Goal: Task Accomplishment & Management: Manage account settings

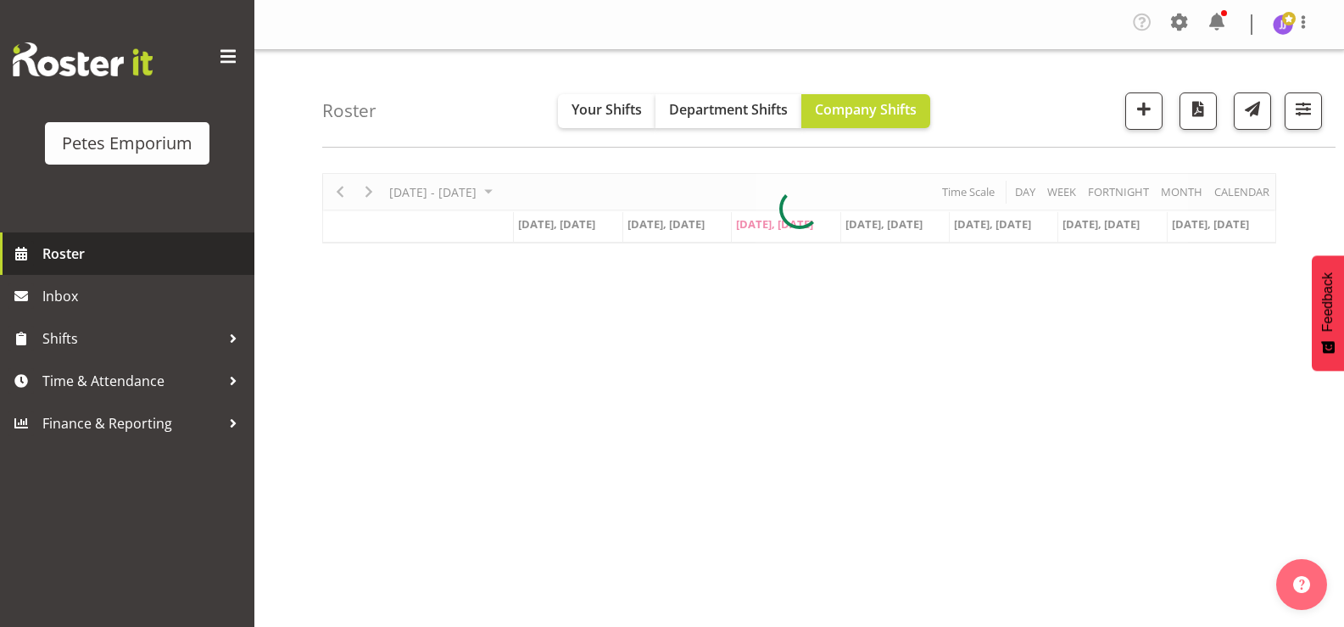
click at [77, 256] on span "Roster" at bounding box center [143, 253] width 203 height 25
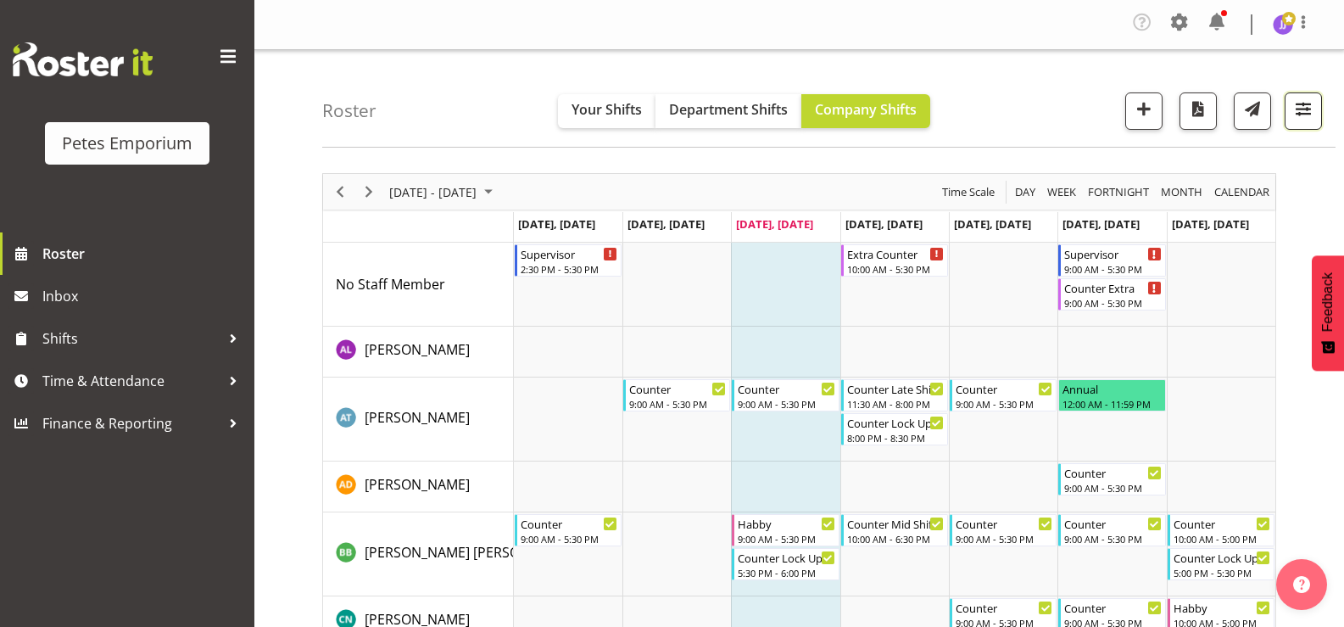
click at [1301, 122] on span "button" at bounding box center [1304, 114] width 6 height 20
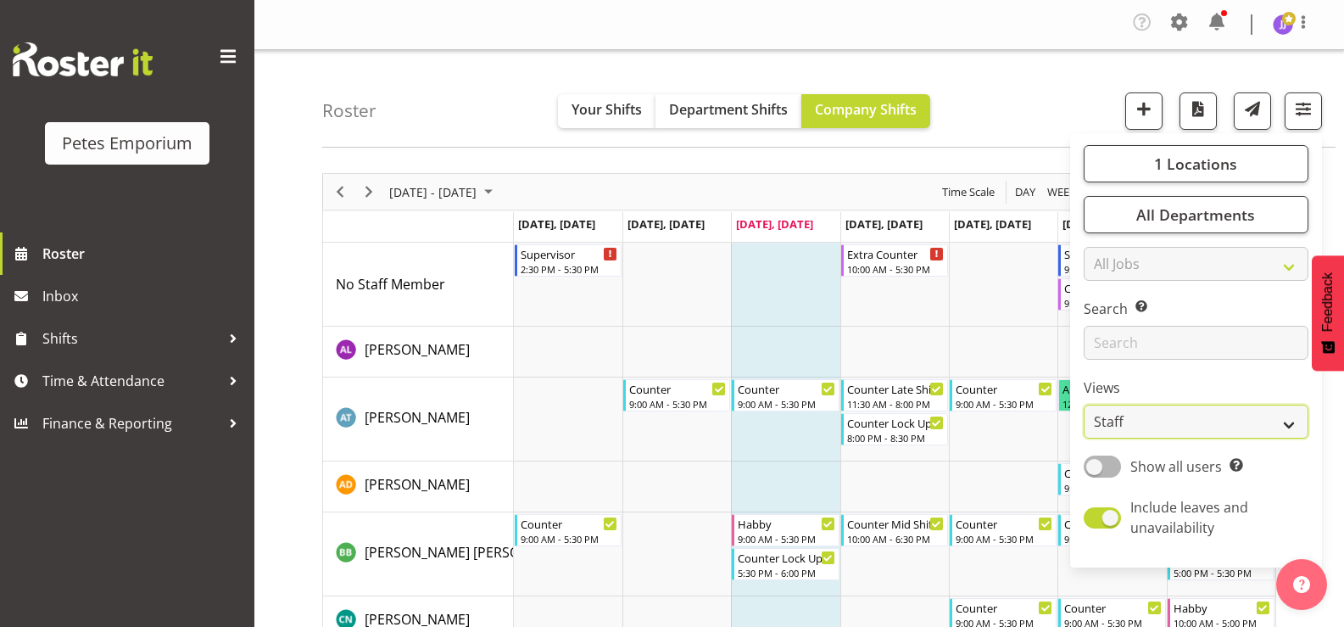
click at [1291, 417] on select "Staff Role Shift - Horizontal Shift - Vertical Staff - Location" at bounding box center [1196, 421] width 225 height 34
select select "shift"
click at [1084, 404] on select "Staff Role Shift - Horizontal Shift - Vertical Staff - Location" at bounding box center [1196, 421] width 225 height 34
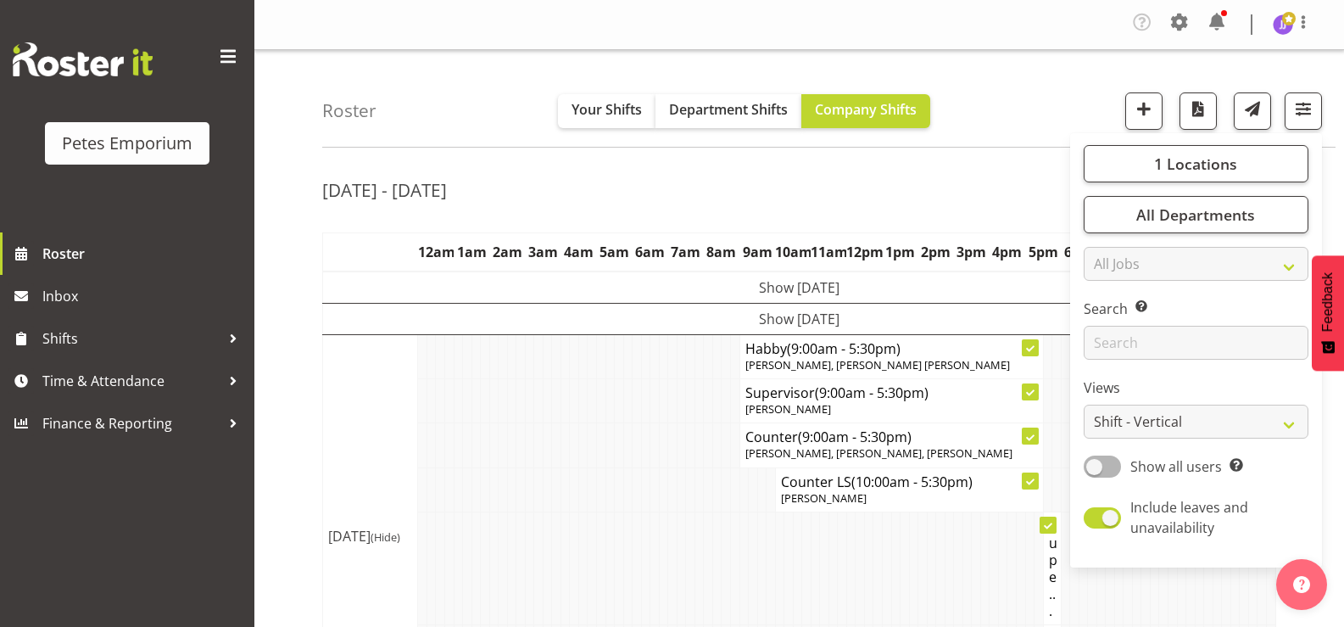
click at [947, 199] on div "Sep 8th - 14th, 2025" at bounding box center [799, 192] width 954 height 39
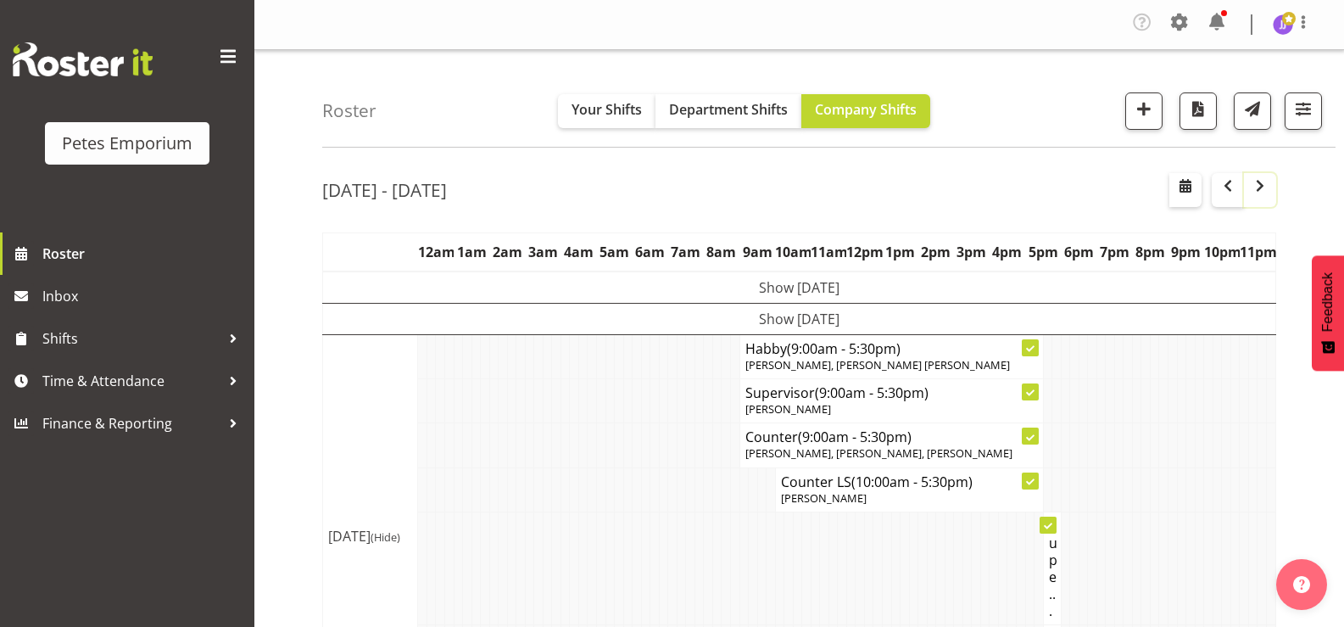
click at [1262, 192] on span "button" at bounding box center [1260, 186] width 20 height 20
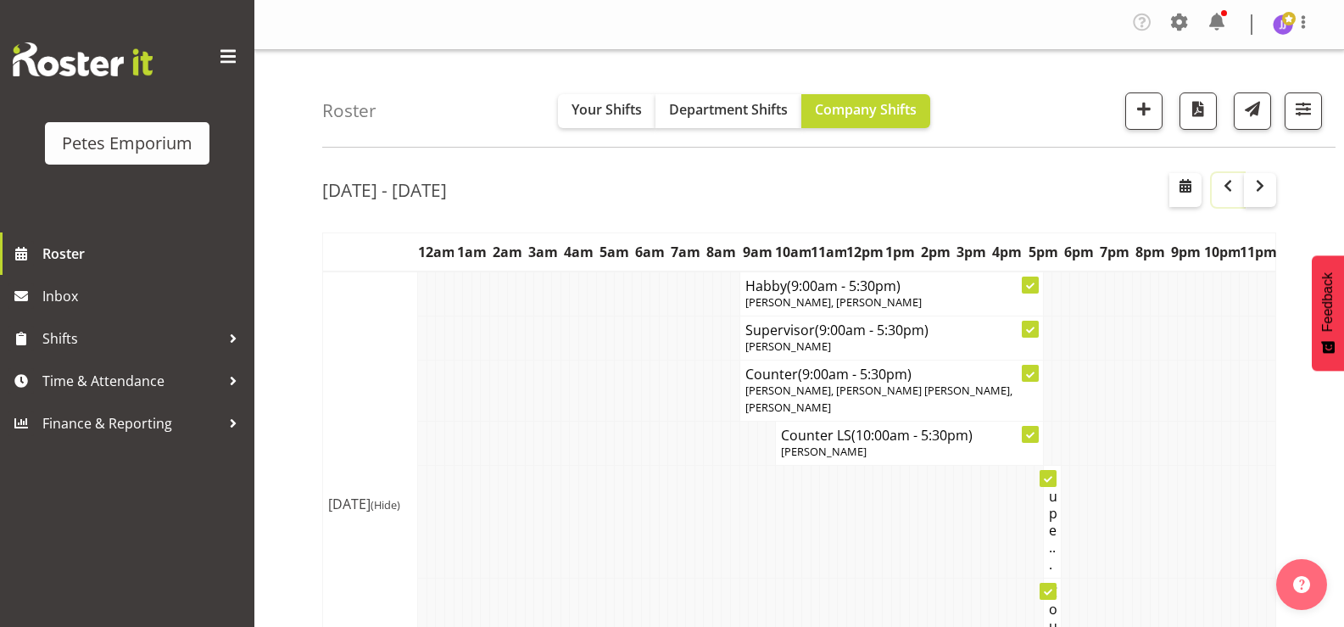
click at [1223, 197] on button "button" at bounding box center [1228, 190] width 32 height 34
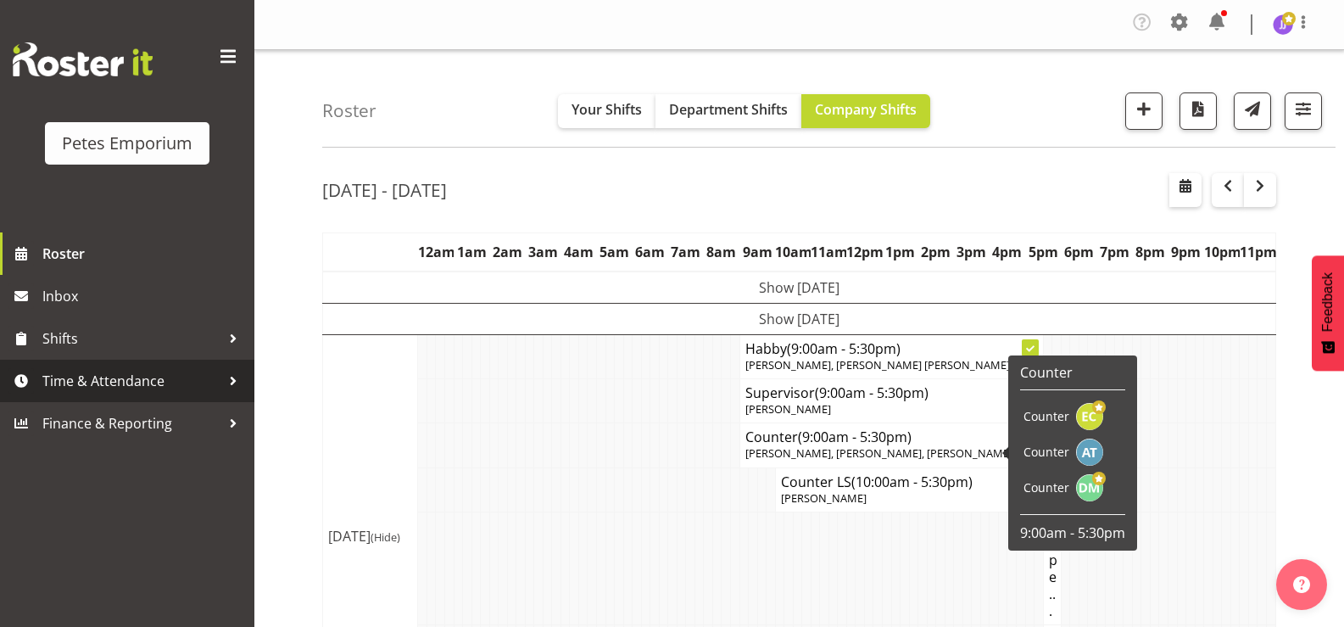
click at [86, 380] on span "Time & Attendance" at bounding box center [131, 380] width 178 height 25
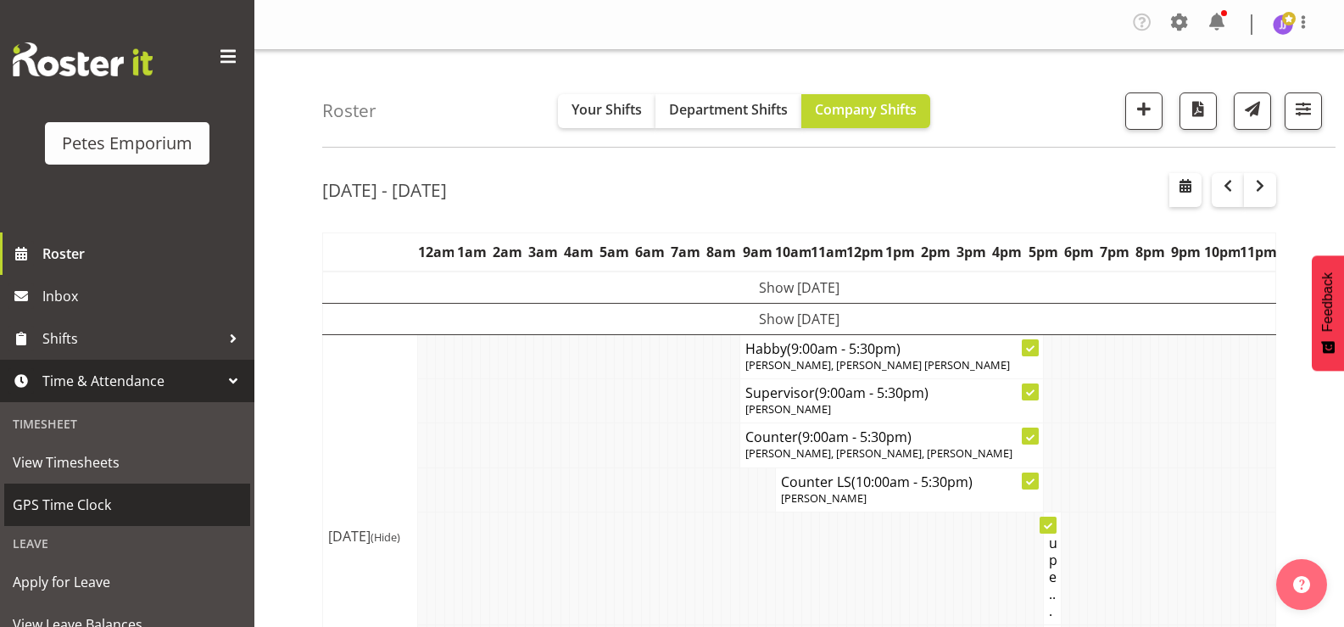
click at [90, 505] on span "GPS Time Clock" at bounding box center [127, 504] width 229 height 25
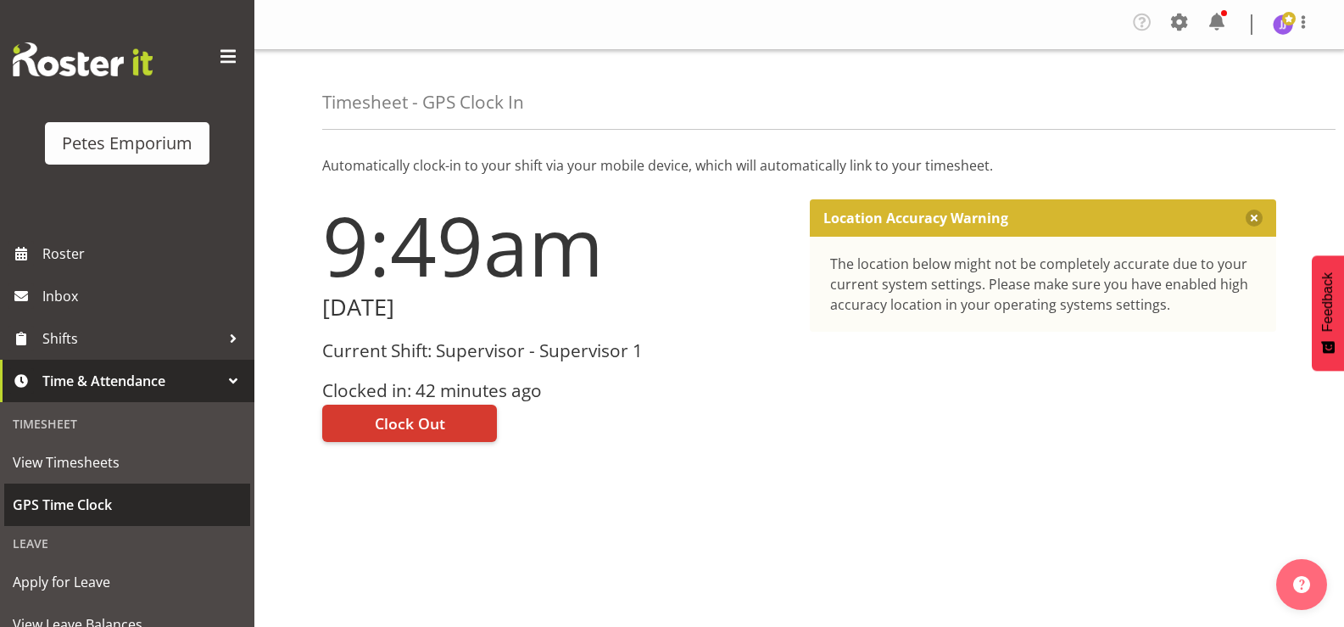
scroll to position [150, 0]
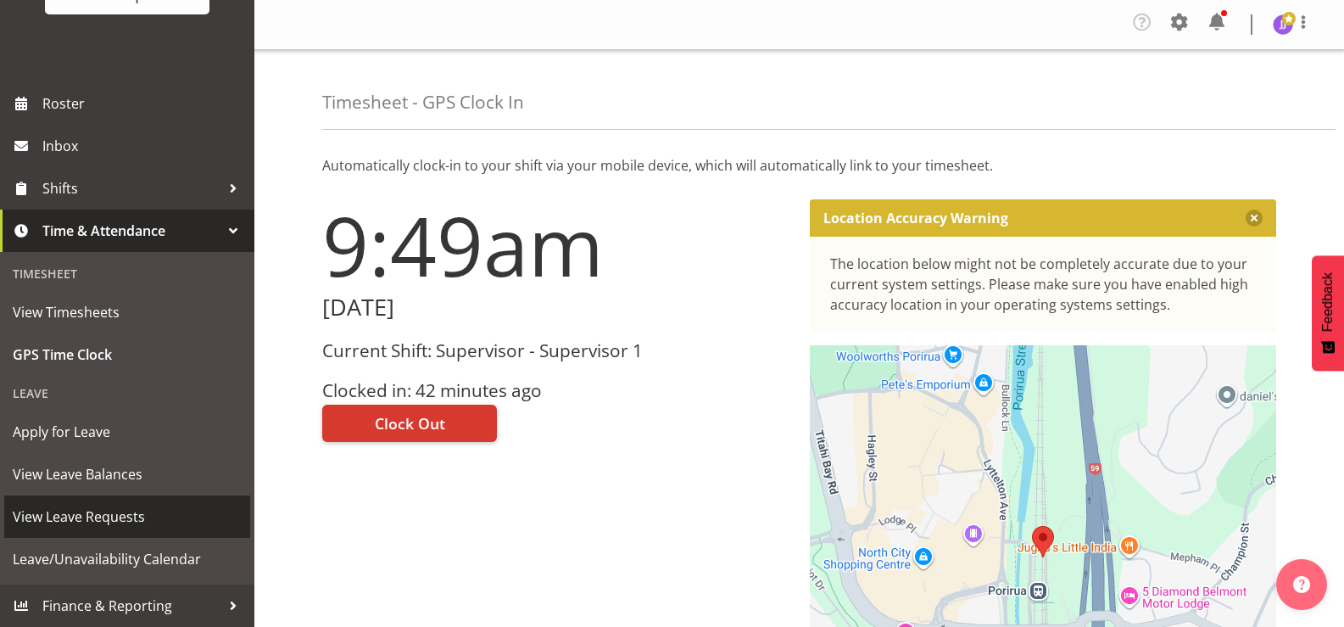
click at [134, 517] on span "View Leave Requests" at bounding box center [127, 516] width 229 height 25
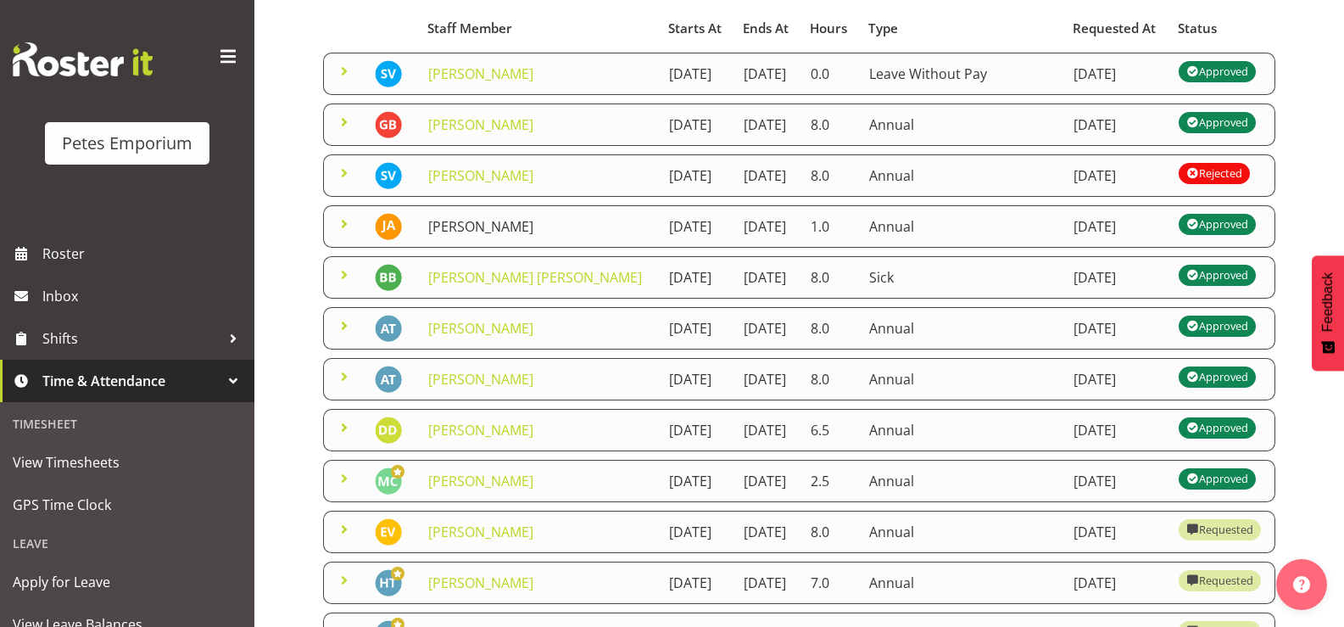
scroll to position [424, 0]
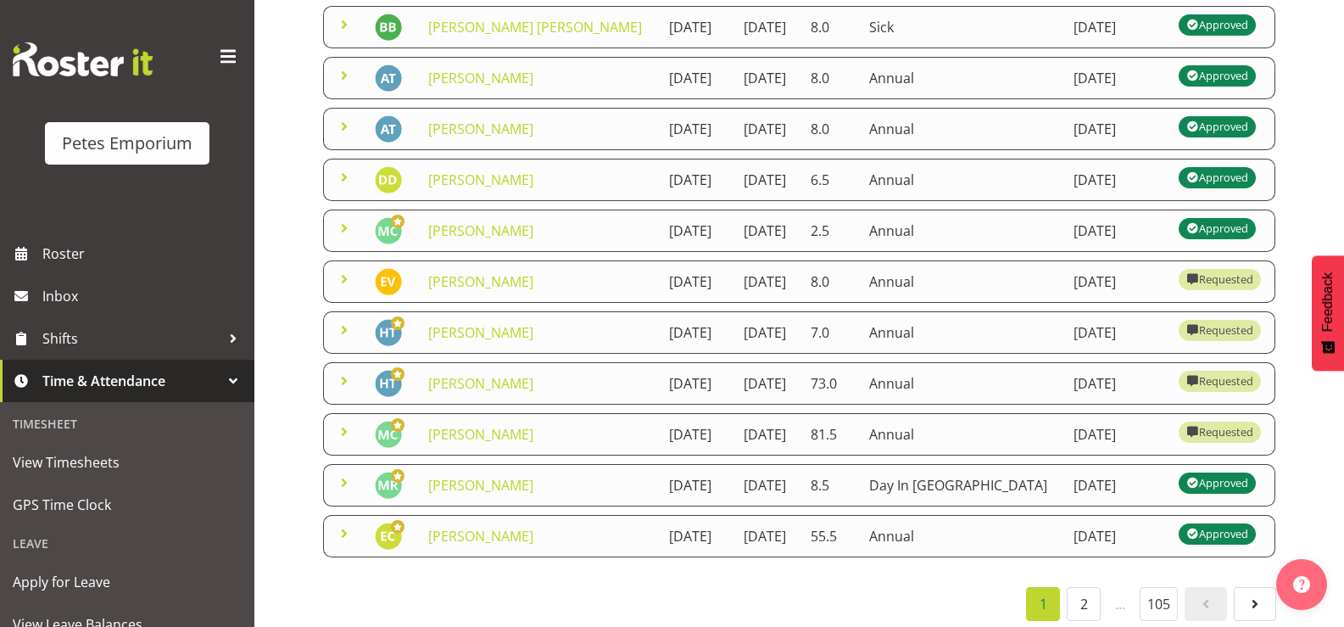
click at [343, 289] on span at bounding box center [344, 279] width 20 height 20
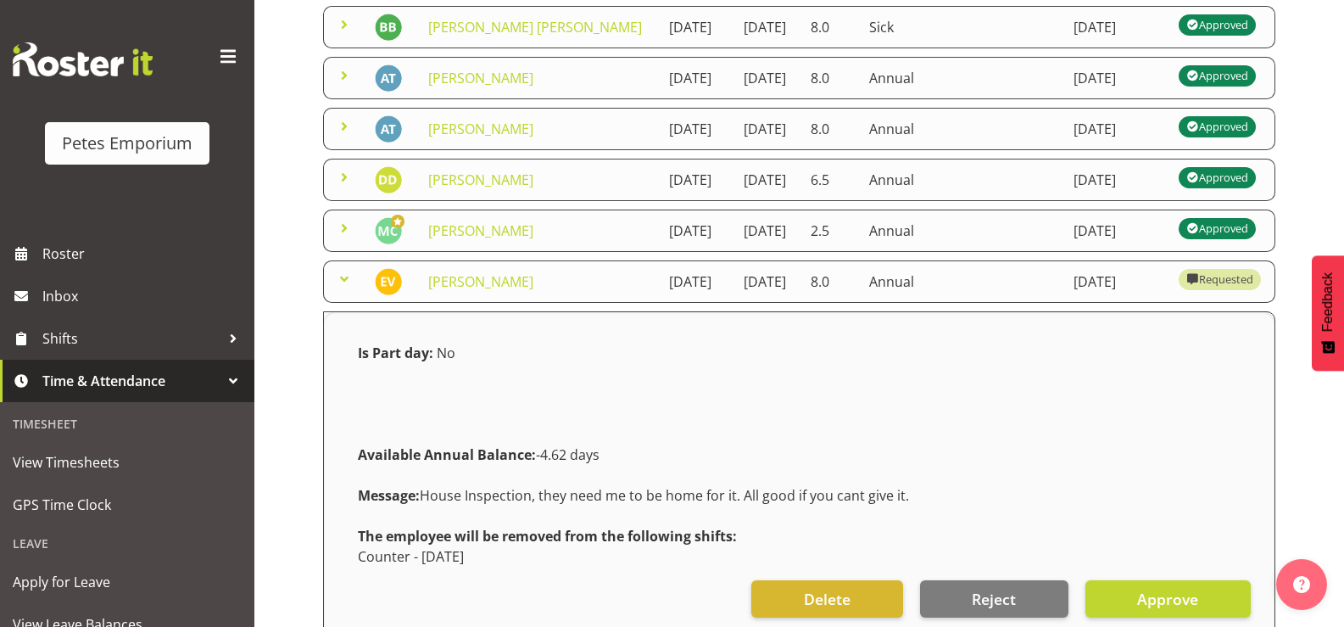
scroll to position [509, 0]
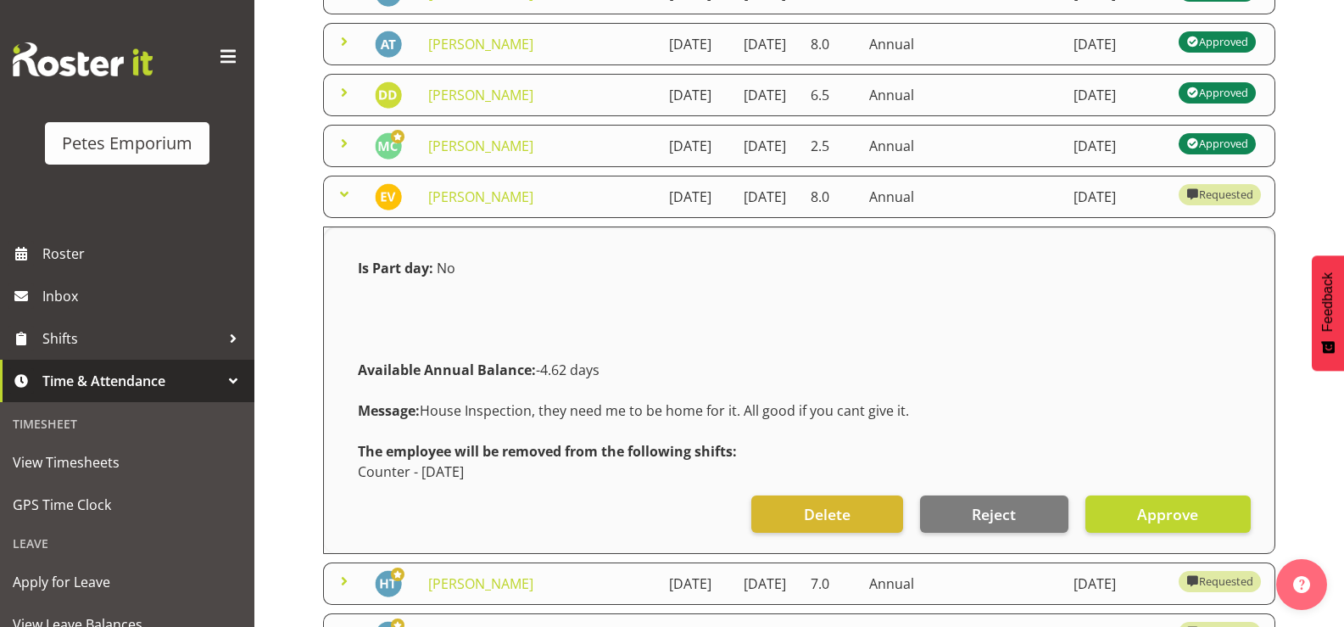
click at [337, 204] on span at bounding box center [344, 194] width 20 height 20
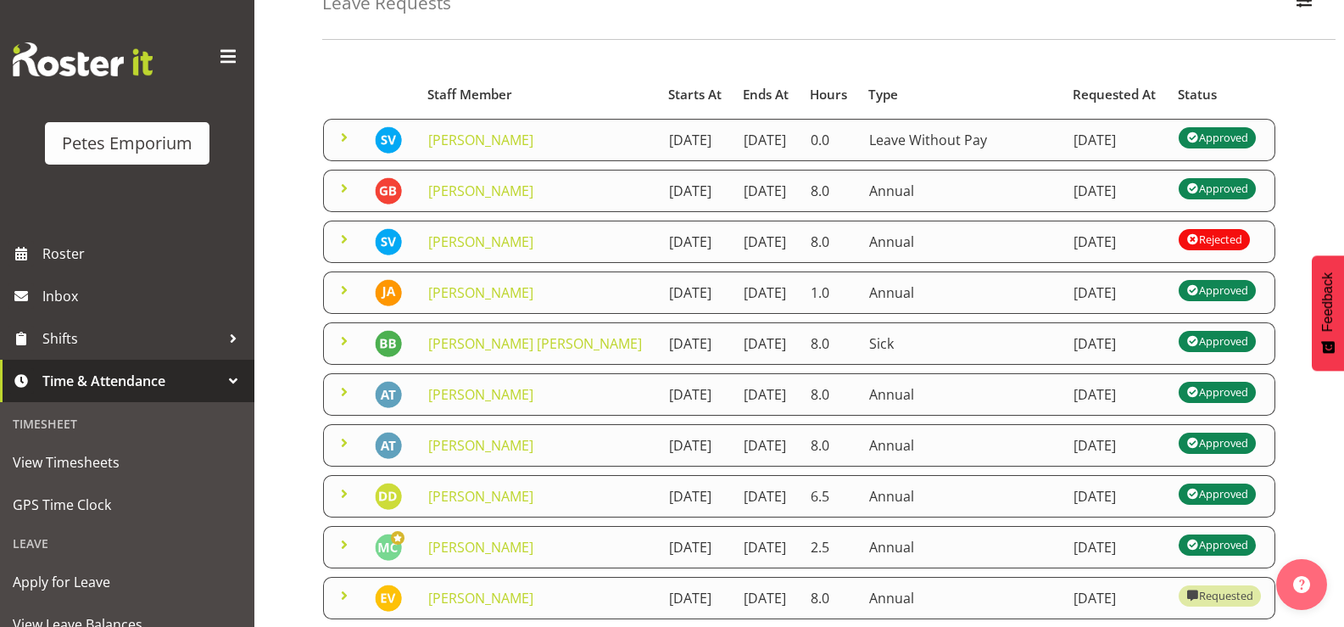
scroll to position [0, 0]
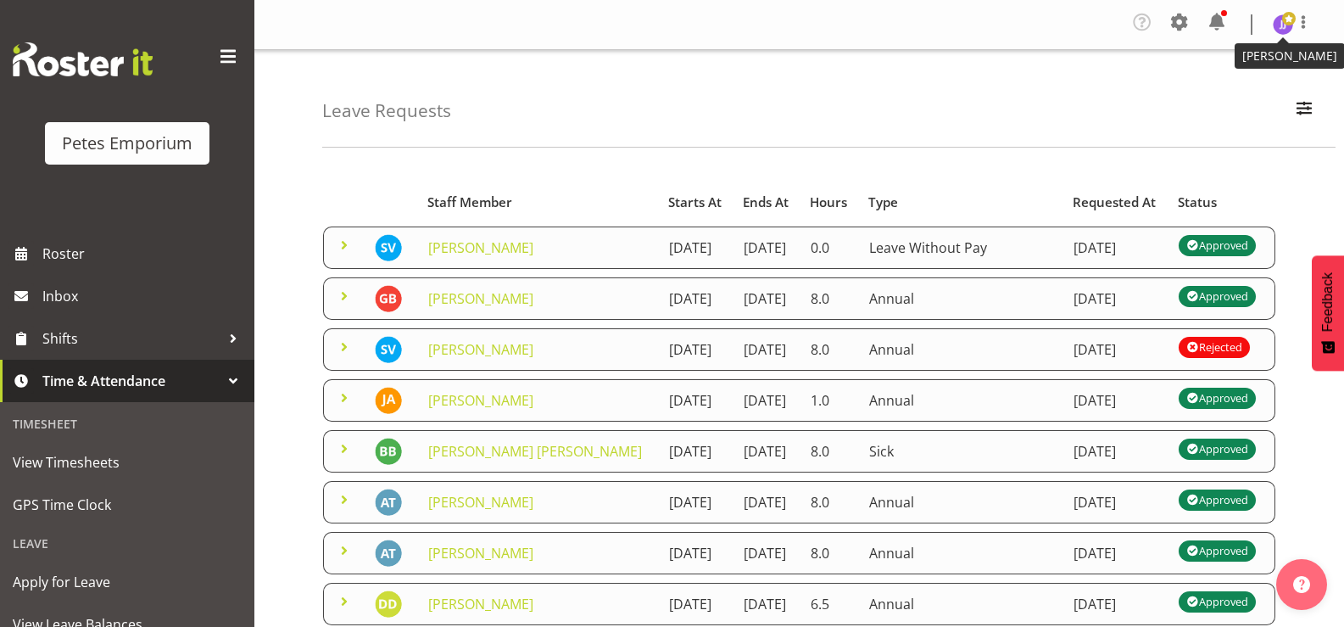
click at [1280, 23] on img at bounding box center [1283, 24] width 20 height 20
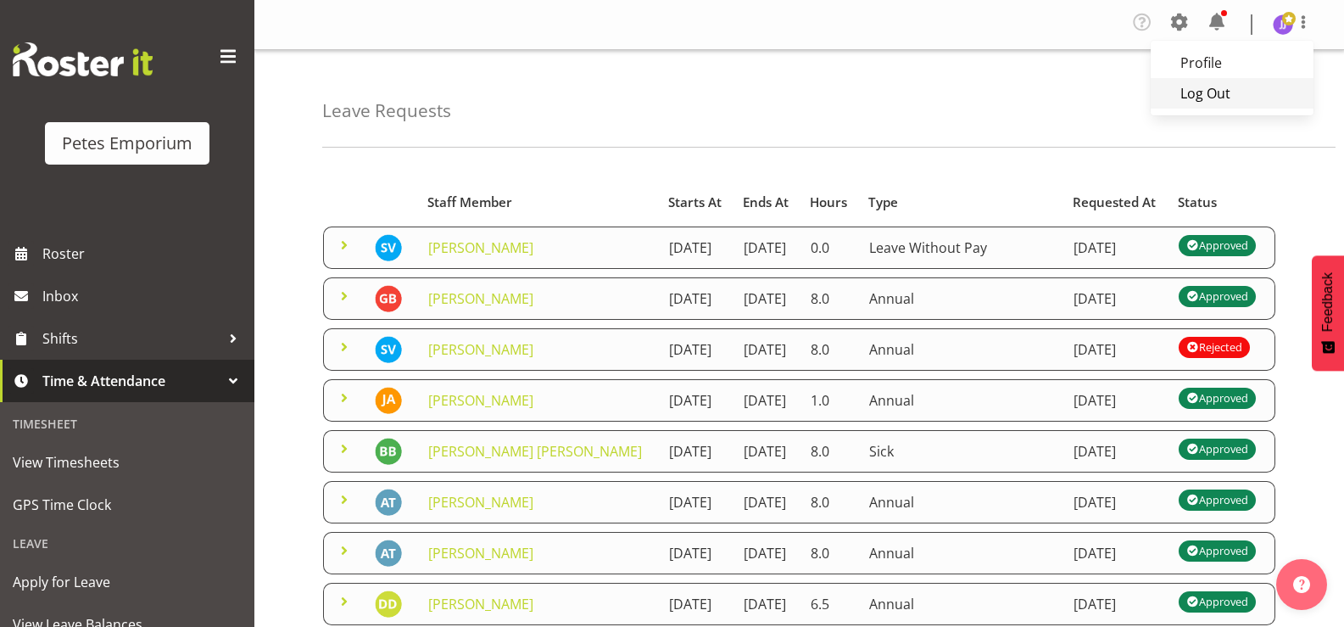
click at [1218, 95] on link "Log Out" at bounding box center [1232, 93] width 163 height 31
